Goal: Task Accomplishment & Management: Manage account settings

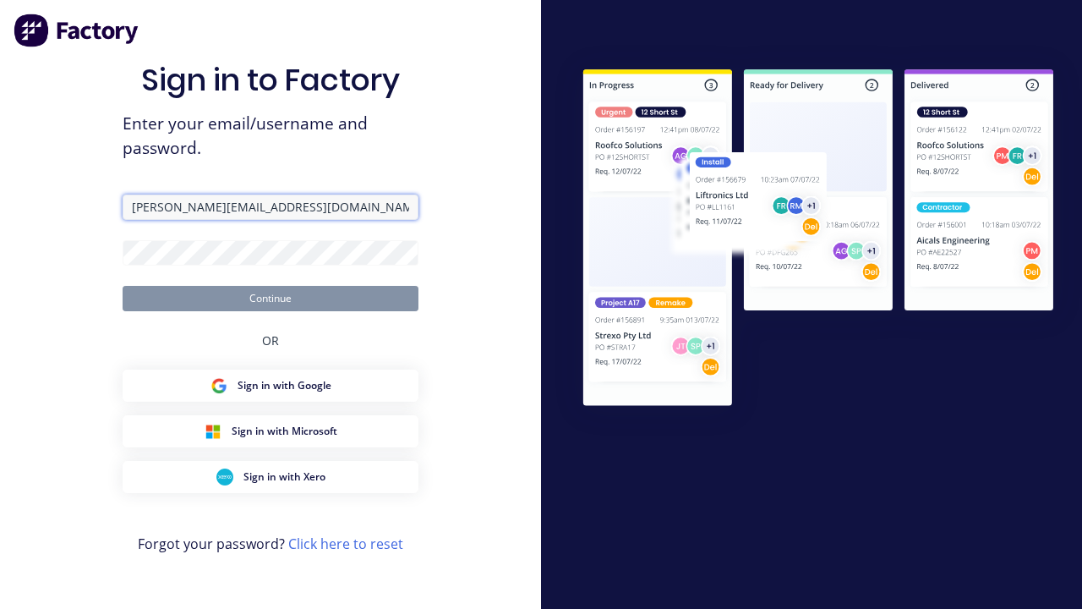
type input "[PERSON_NAME][EMAIL_ADDRESS][DOMAIN_NAME]"
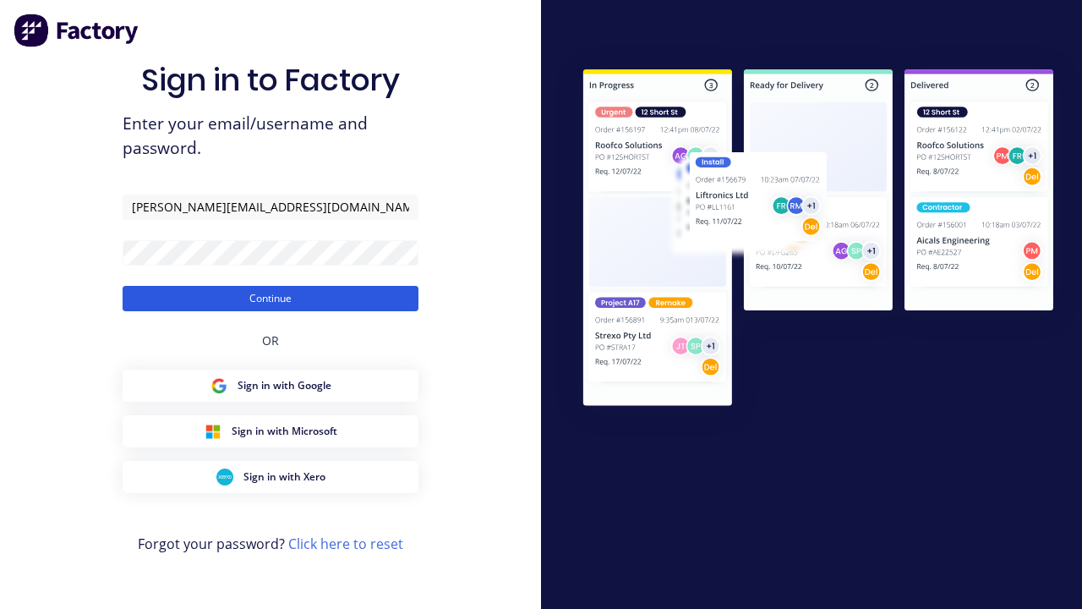
click at [271, 298] on button "Continue" at bounding box center [271, 298] width 296 height 25
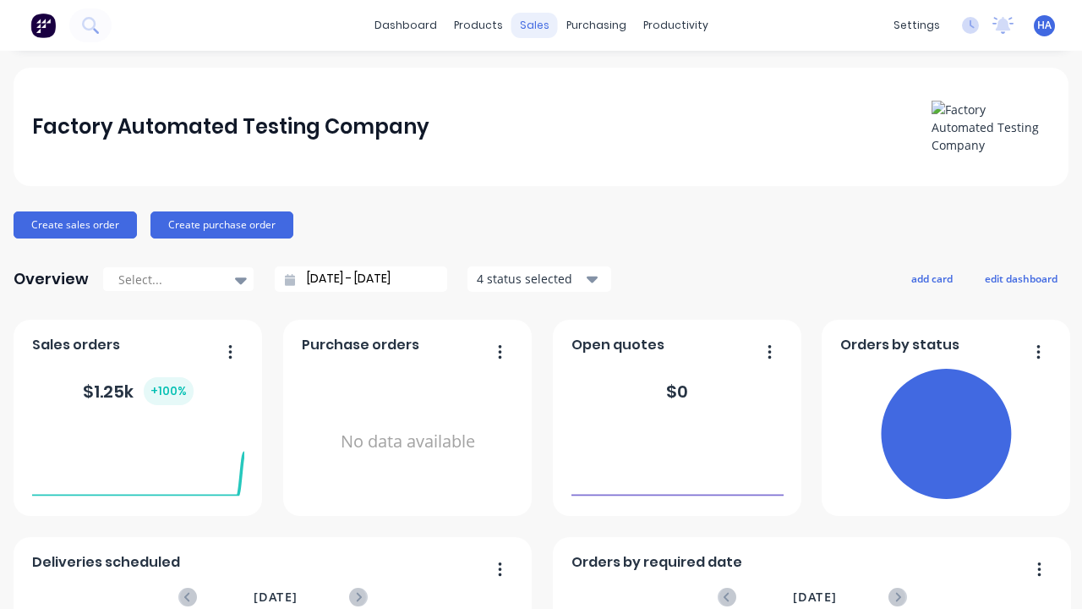
click at [534, 25] on div "sales" at bounding box center [535, 25] width 47 height 25
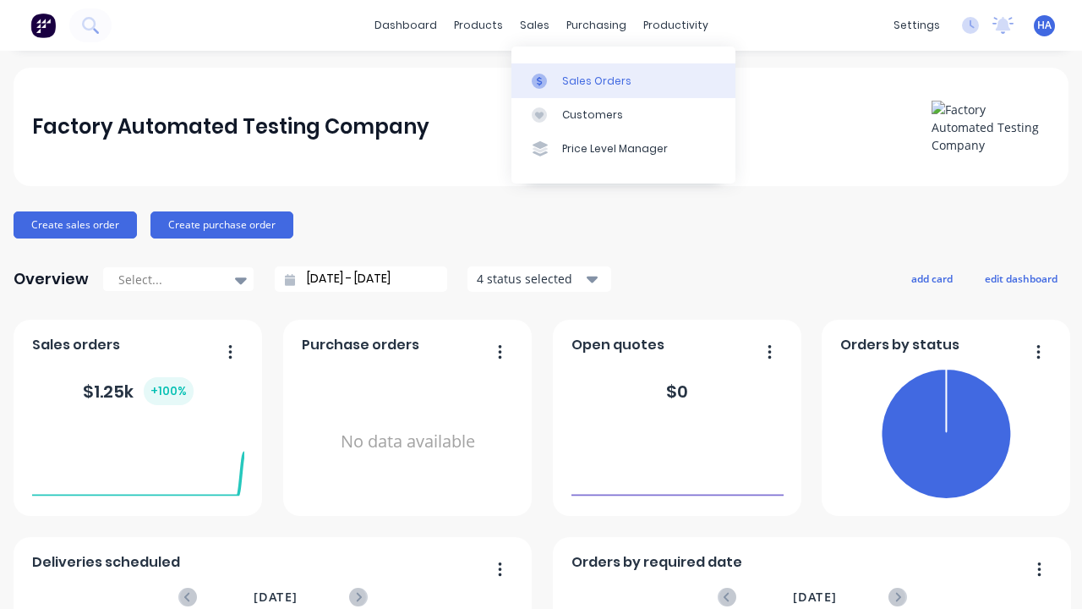
click at [623, 80] on div "Sales Orders" at bounding box center [596, 81] width 69 height 15
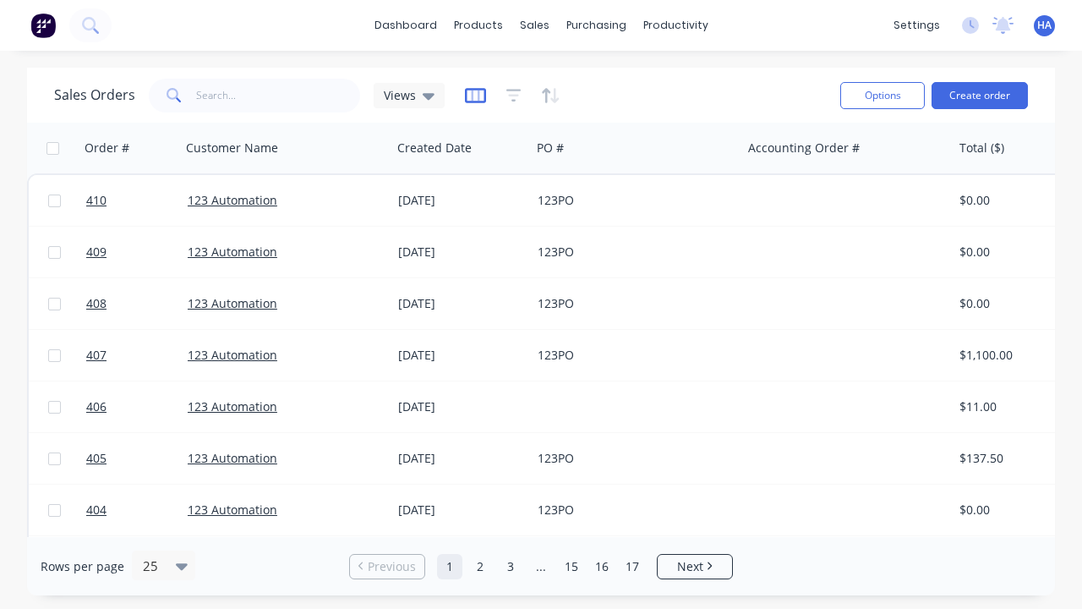
click at [475, 95] on icon "button" at bounding box center [475, 95] width 21 height 17
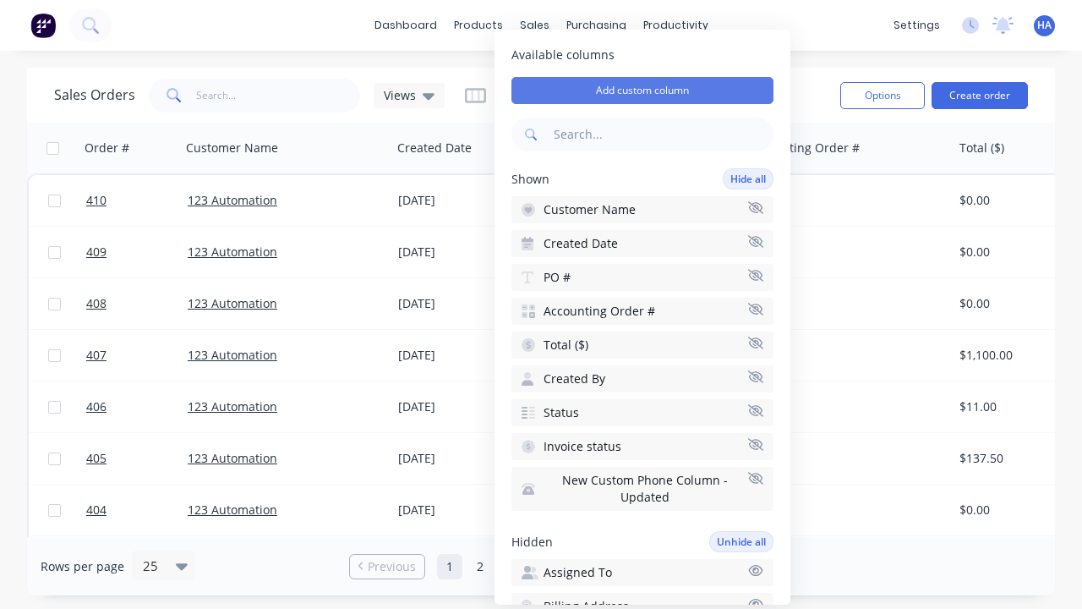
click at [643, 90] on button "Add custom column" at bounding box center [643, 90] width 262 height 27
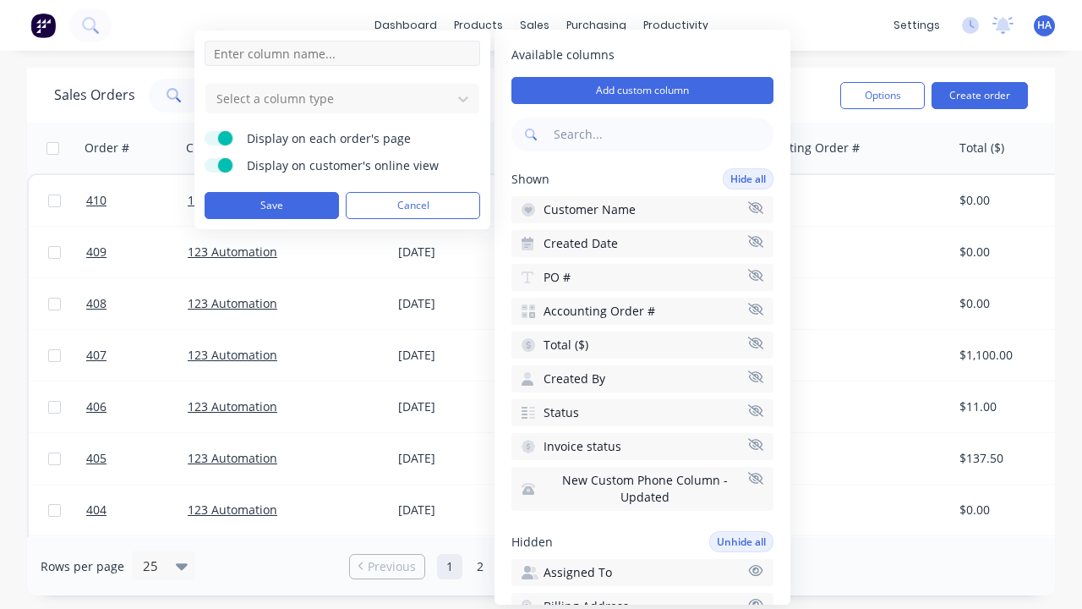
click at [342, 53] on input at bounding box center [343, 53] width 276 height 25
type input "New Custom Amount Column"
click at [329, 98] on div at bounding box center [329, 98] width 228 height 21
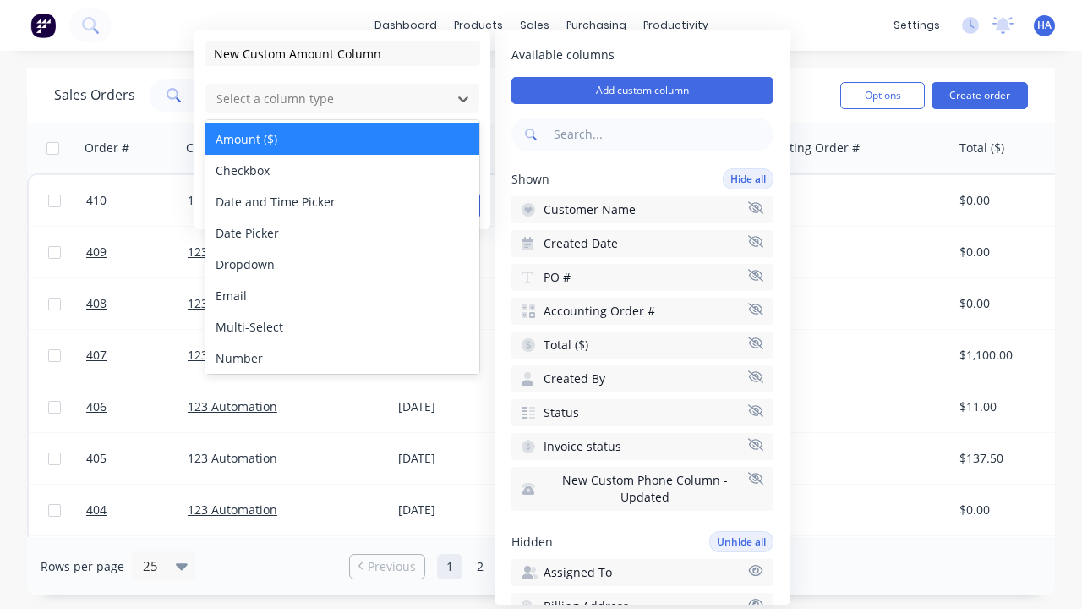
click at [342, 139] on div "Amount ($)" at bounding box center [342, 138] width 274 height 31
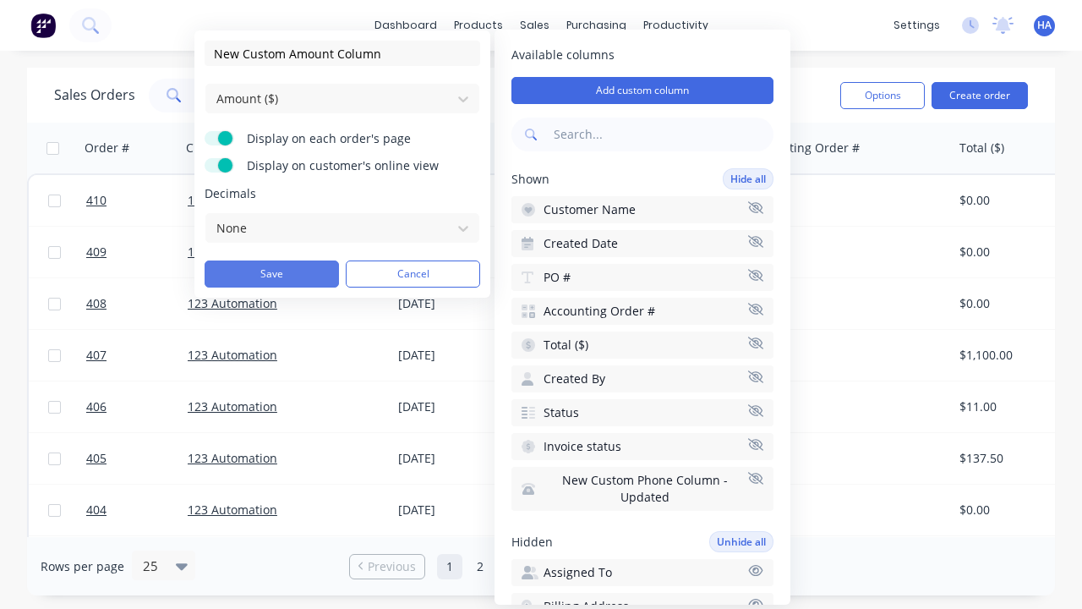
click at [271, 274] on button "Save" at bounding box center [272, 273] width 134 height 27
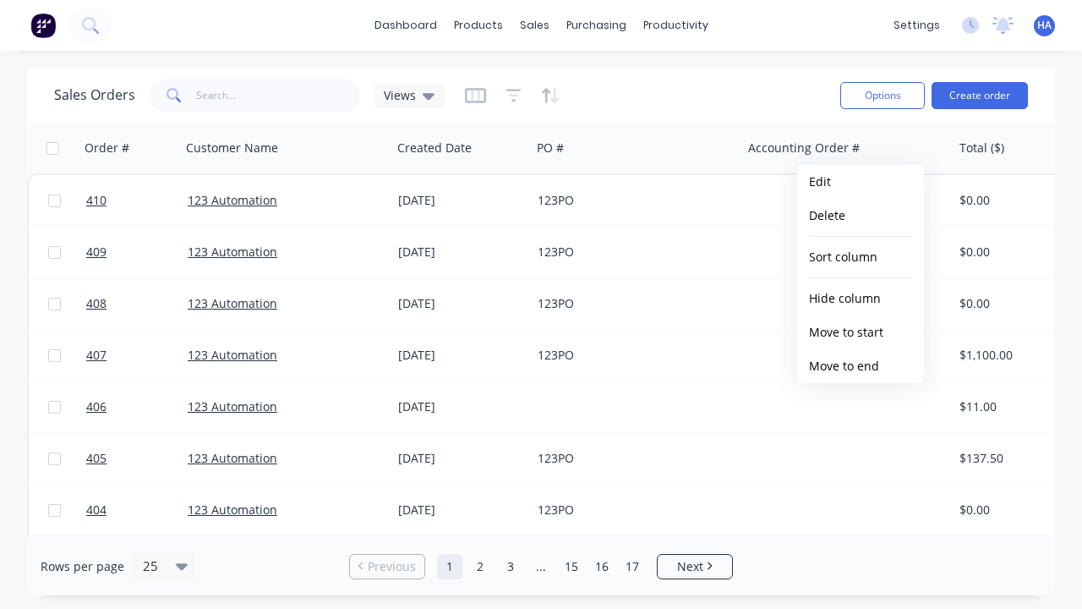
scroll to position [0, 1135]
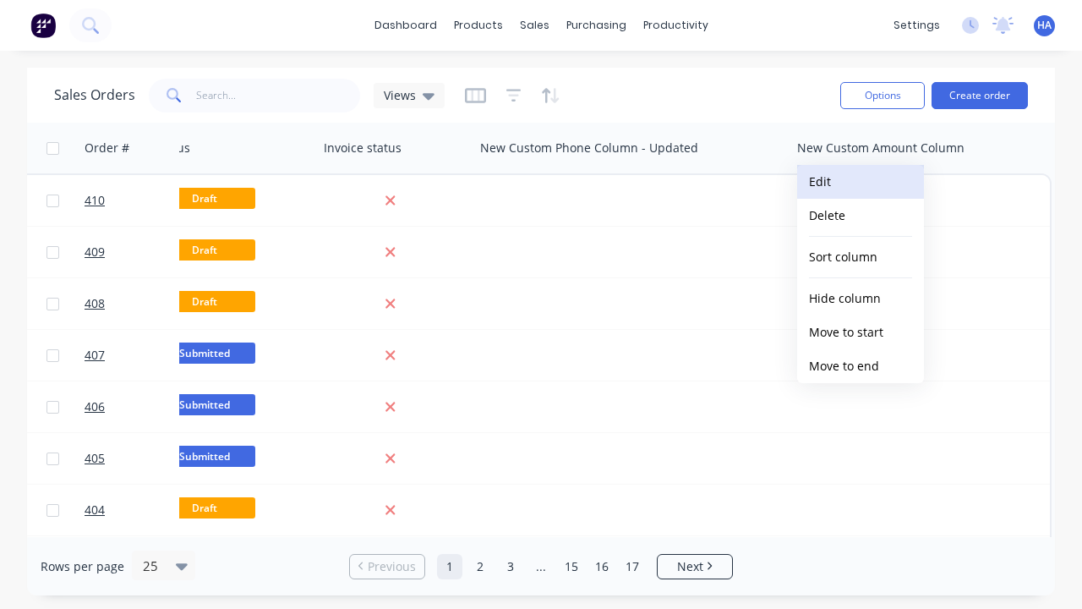
click at [861, 182] on button "Edit" at bounding box center [860, 182] width 127 height 34
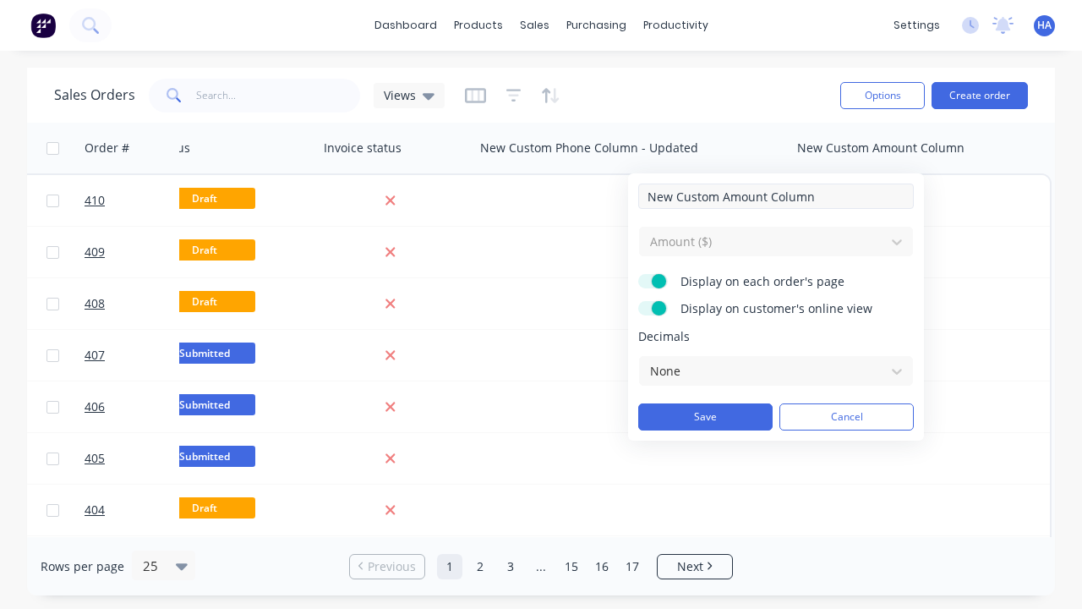
click at [776, 196] on input "New Custom Amount Column" at bounding box center [776, 195] width 276 height 25
type input "New Custom Amount Column - Updated"
click at [705, 417] on button "Save" at bounding box center [705, 416] width 134 height 27
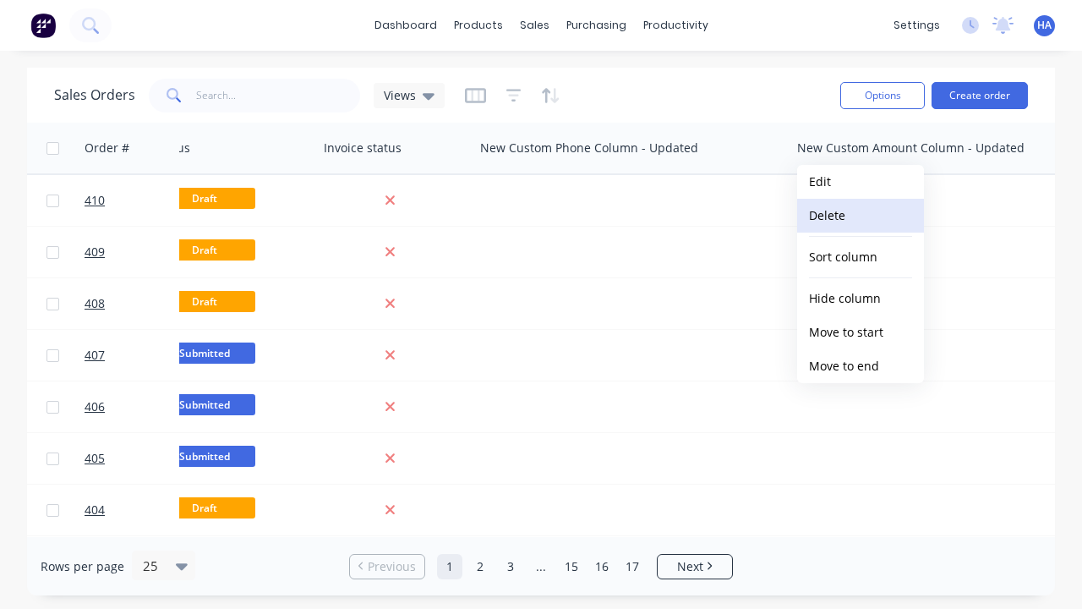
click at [861, 216] on button "Delete" at bounding box center [860, 216] width 127 height 34
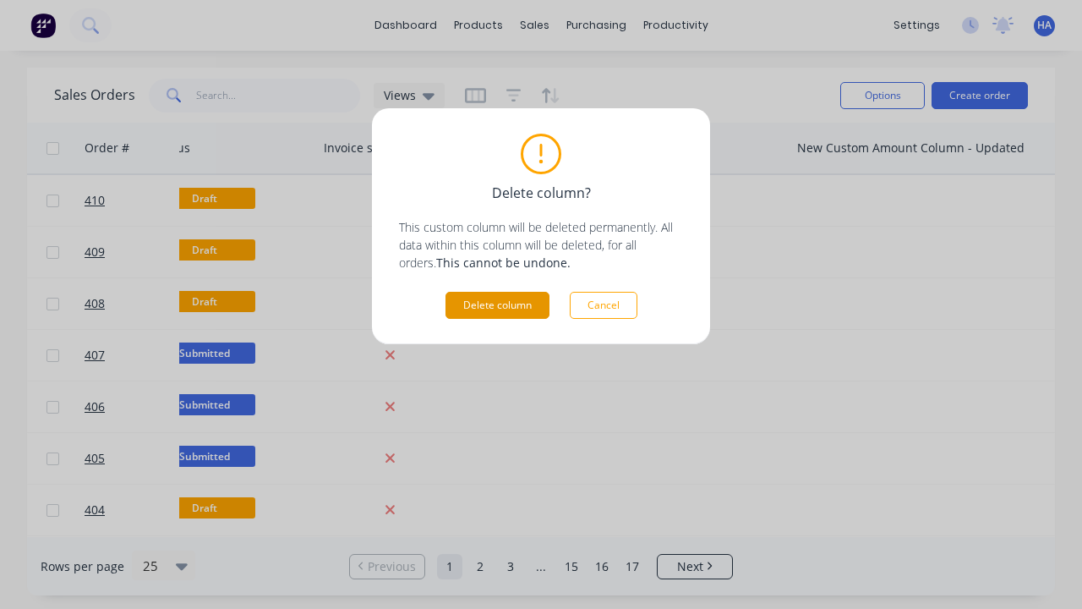
click at [497, 305] on button "Delete column" at bounding box center [498, 305] width 104 height 27
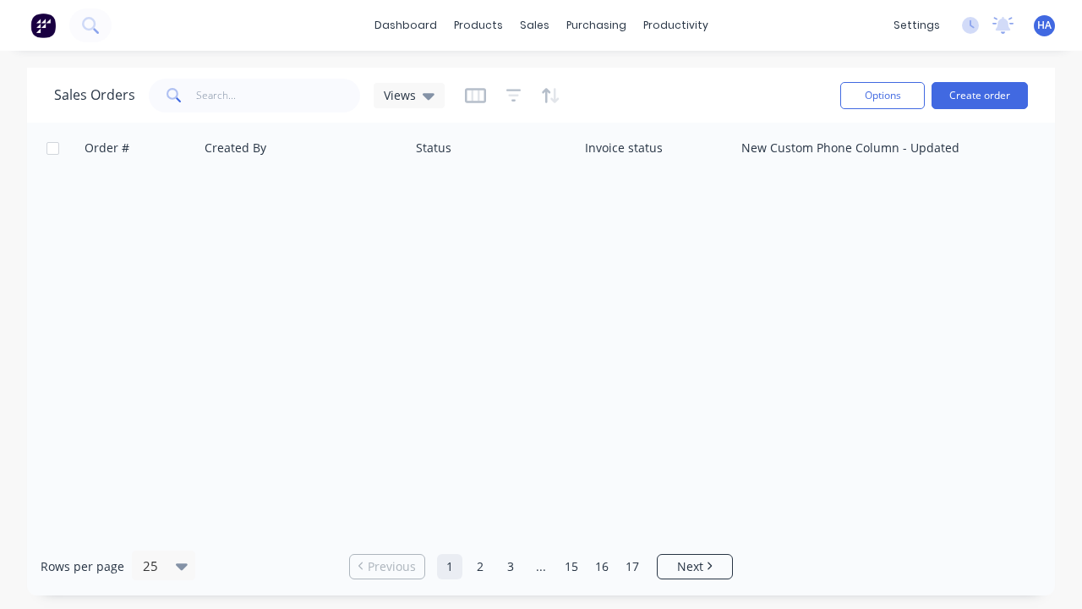
scroll to position [0, 873]
